Goal: Check status

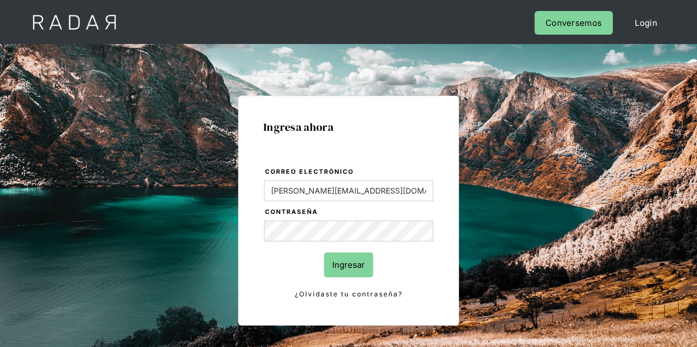
click at [345, 263] on input "Ingresar" at bounding box center [348, 265] width 49 height 25
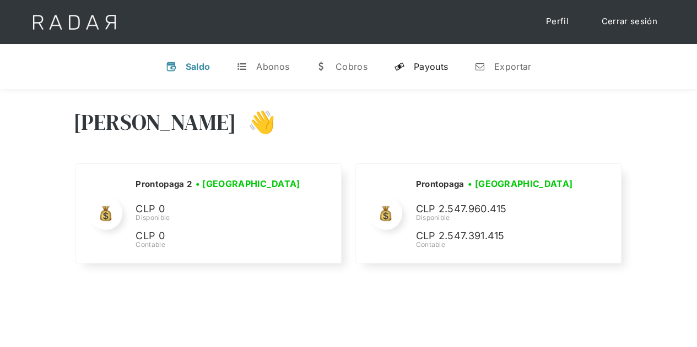
click at [438, 68] on div "Payouts" at bounding box center [431, 66] width 34 height 11
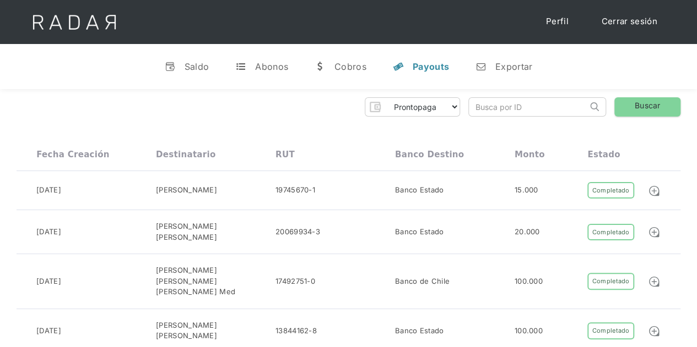
click at [501, 111] on input "search" at bounding box center [528, 107] width 118 height 18
paste input "275d9a84-0256-490c-98ee-0e498c7fa306"
type input "275d9a84-0256-490c-98ee-0e498c7fa306"
click at [636, 101] on link "Buscar" at bounding box center [647, 106] width 66 height 19
